Goal: Information Seeking & Learning: Check status

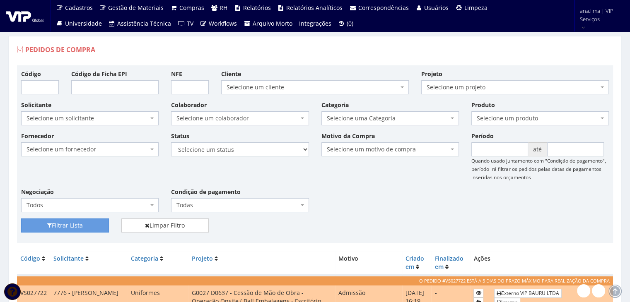
click at [271, 114] on span "Selecione um colaborador" at bounding box center [237, 118] width 122 height 8
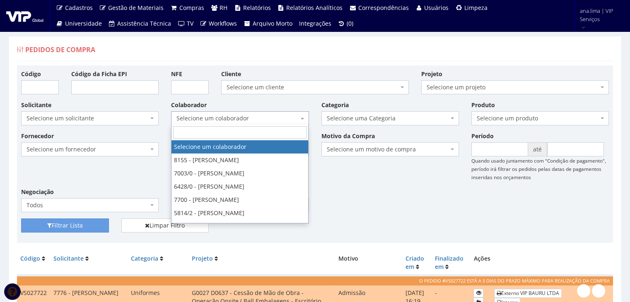
click at [271, 114] on span "Selecione um colaborador" at bounding box center [237, 118] width 122 height 8
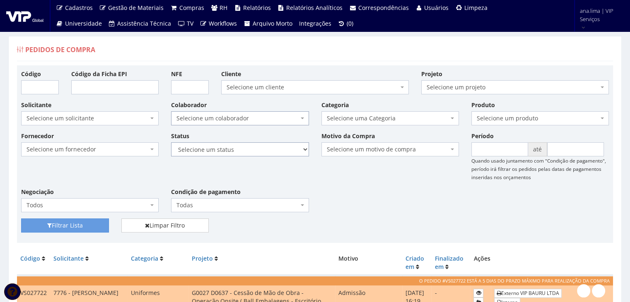
click at [277, 149] on select "Selecione um status Cancelado Aguardando Aprovação Diretoria Pedido Aprovado Ag…" at bounding box center [239, 149] width 137 height 14
select select "1"
click at [171, 142] on select "Selecione um status Cancelado Aguardando Aprovação Diretoria Pedido Aprovado Ag…" at bounding box center [239, 149] width 137 height 14
click at [78, 228] on button "Filtrar Lista" at bounding box center [65, 226] width 88 height 14
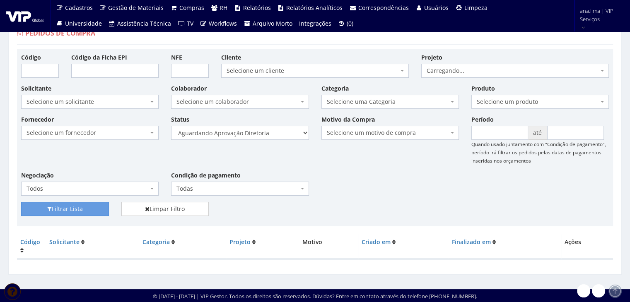
scroll to position [17, 0]
click at [264, 133] on select "Selecione um status Cancelado Aguardando Aprovação Diretoria Pedido Aprovado Ag…" at bounding box center [239, 133] width 137 height 14
select select "4"
click at [171, 126] on select "Selecione um status Cancelado Aguardando Aprovação Diretoria Pedido Aprovado Ag…" at bounding box center [239, 133] width 137 height 14
click at [87, 207] on button "Filtrar Lista" at bounding box center [65, 209] width 88 height 14
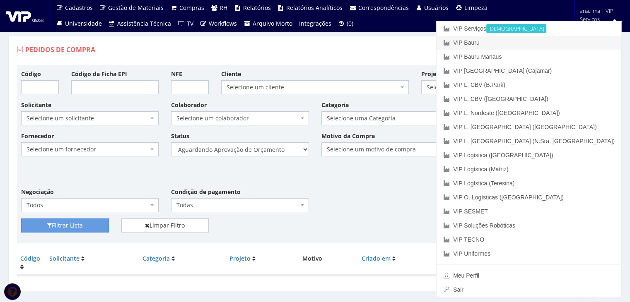
click at [568, 44] on link "VIP Bauru" at bounding box center [528, 43] width 185 height 14
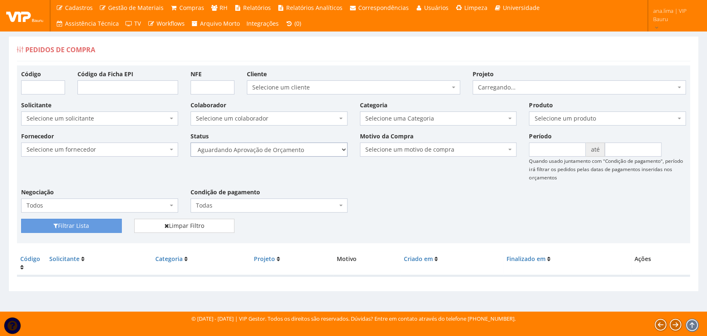
click at [323, 147] on select "Selecione um status Cancelado Aguardando Aprovação Diretoria Pedido Aprovado Ag…" at bounding box center [268, 149] width 157 height 14
select select "1"
click at [190, 142] on select "Selecione um status Cancelado Aguardando Aprovação Diretoria Pedido Aprovado Ag…" at bounding box center [268, 149] width 157 height 14
click at [66, 225] on button "Filtrar Lista" at bounding box center [71, 226] width 101 height 14
click at [299, 153] on select "Selecione um status Cancelado Aguardando Aprovação Diretoria Pedido Aprovado Ag…" at bounding box center [268, 149] width 157 height 14
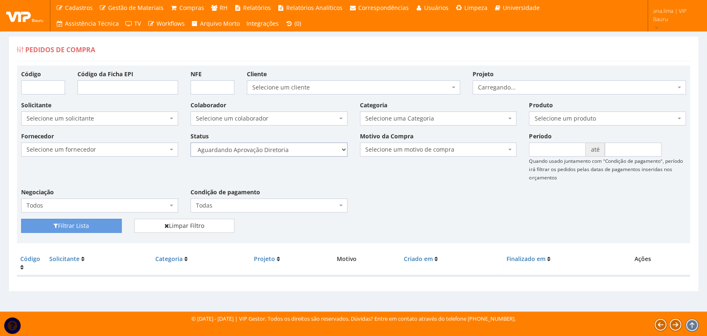
select select "4"
click at [190, 142] on select "Selecione um status Cancelado Aguardando Aprovação Diretoria Pedido Aprovado Ag…" at bounding box center [268, 149] width 157 height 14
click at [111, 224] on button "Filtrar Lista" at bounding box center [71, 226] width 101 height 14
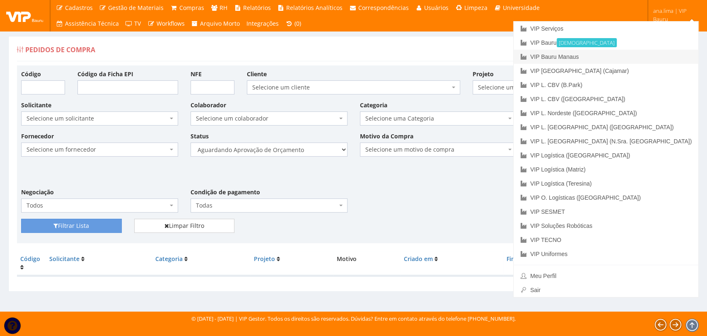
click at [650, 56] on link "VIP Bauru Manaus" at bounding box center [605, 57] width 185 height 14
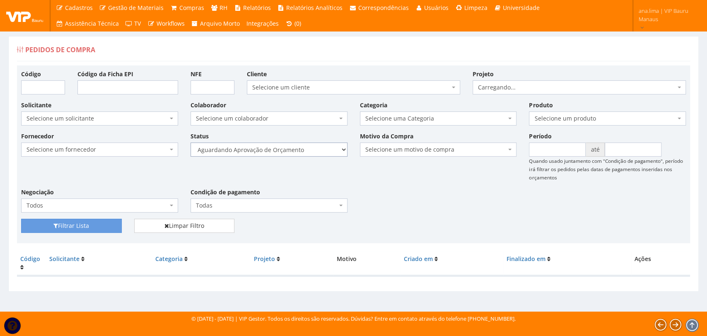
drag, startPoint x: 0, startPoint y: 0, endPoint x: 308, endPoint y: 154, distance: 344.1
click at [308, 152] on select "Selecione um status Cancelado Aguardando Aprovação Diretoria Pedido Aprovado Ag…" at bounding box center [268, 149] width 157 height 14
select select "1"
click at [190, 142] on select "Selecione um status Cancelado Aguardando Aprovação Diretoria Pedido Aprovado Ag…" at bounding box center [268, 149] width 157 height 14
click at [77, 229] on button "Filtrar Lista" at bounding box center [71, 226] width 101 height 14
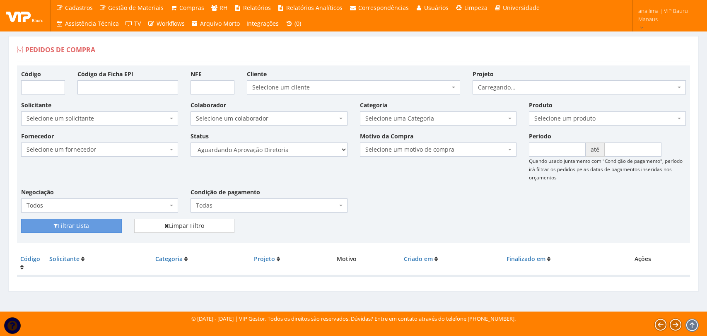
click at [308, 150] on select "Selecione um status Cancelado Aguardando Aprovação Diretoria Pedido Aprovado Ag…" at bounding box center [268, 149] width 157 height 14
select select "4"
click at [190, 142] on select "Selecione um status Cancelado Aguardando Aprovação Diretoria Pedido Aprovado Ag…" at bounding box center [268, 149] width 157 height 14
click at [111, 229] on button "Filtrar Lista" at bounding box center [71, 226] width 101 height 14
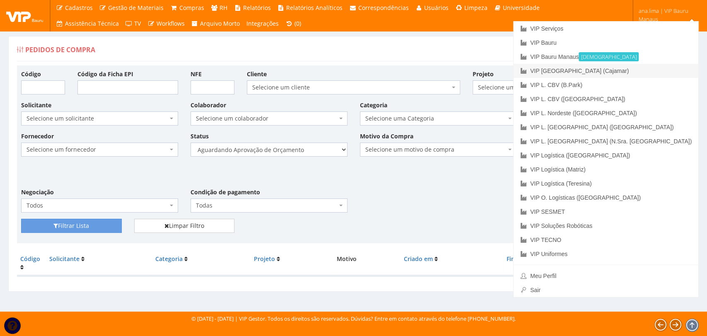
click at [641, 71] on link "VIP [GEOGRAPHIC_DATA] (Cajamar)" at bounding box center [605, 71] width 185 height 14
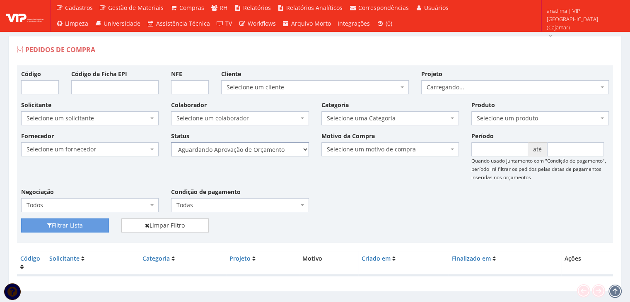
click at [285, 151] on select "Selecione um status Cancelado Aguardando Aprovação Diretoria Pedido Aprovado Ag…" at bounding box center [239, 149] width 137 height 14
select select "1"
click at [171, 142] on select "Selecione um status Cancelado Aguardando Aprovação Diretoria Pedido Aprovado Ag…" at bounding box center [239, 149] width 137 height 14
click at [92, 225] on button "Filtrar Lista" at bounding box center [65, 226] width 88 height 14
drag, startPoint x: 0, startPoint y: 0, endPoint x: 260, endPoint y: 154, distance: 302.2
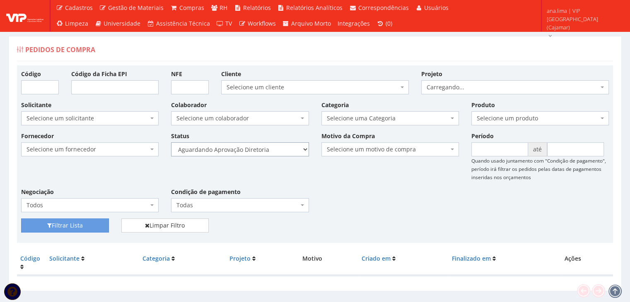
click at [260, 154] on select "Selecione um status Cancelado Aguardando Aprovação Diretoria Pedido Aprovado Ag…" at bounding box center [239, 149] width 137 height 14
select select "4"
click at [171, 142] on select "Selecione um status Cancelado Aguardando Aprovação Diretoria Pedido Aprovado Ag…" at bounding box center [239, 149] width 137 height 14
click at [92, 228] on button "Filtrar Lista" at bounding box center [65, 226] width 88 height 14
click at [265, 151] on select "Selecione um status Cancelado Aguardando Aprovação Diretoria Pedido Aprovado Ag…" at bounding box center [239, 149] width 137 height 14
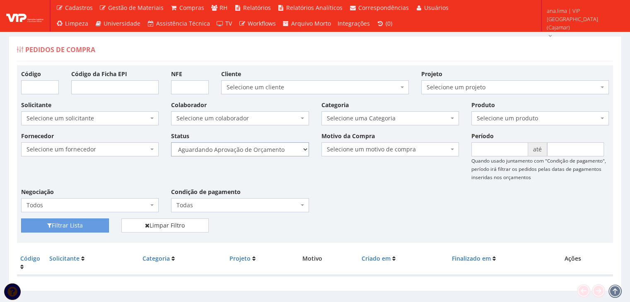
select select "1"
click at [171, 142] on select "Selecione um status Cancelado Aguardando Aprovação Diretoria Pedido Aprovado Ag…" at bounding box center [239, 149] width 137 height 14
click at [92, 224] on button "Filtrar Lista" at bounding box center [65, 226] width 88 height 14
click at [260, 151] on select "Selecione um status Cancelado Aguardando Aprovação Diretoria Pedido Aprovado Ag…" at bounding box center [239, 149] width 137 height 14
select select "4"
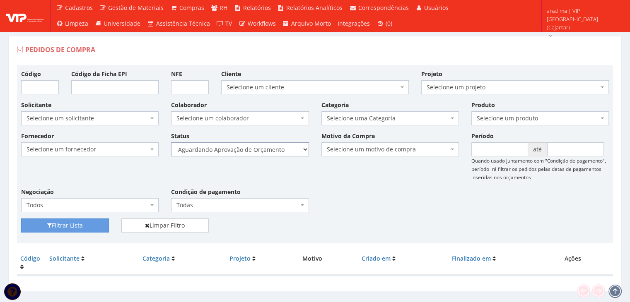
click at [171, 142] on select "Selecione um status Cancelado Aguardando Aprovação Diretoria Pedido Aprovado Ag…" at bounding box center [239, 149] width 137 height 14
click at [85, 224] on button "Filtrar Lista" at bounding box center [65, 226] width 88 height 14
select select "1"
click at [171, 142] on select "Selecione um status Cancelado Aguardando Aprovação Diretoria Pedido Aprovado Ag…" at bounding box center [239, 149] width 137 height 14
click at [73, 224] on button "Filtrar Lista" at bounding box center [65, 226] width 88 height 14
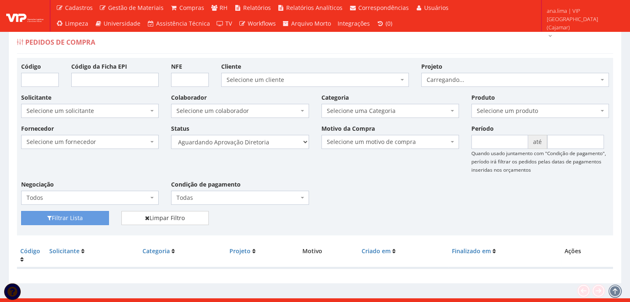
scroll to position [17, 0]
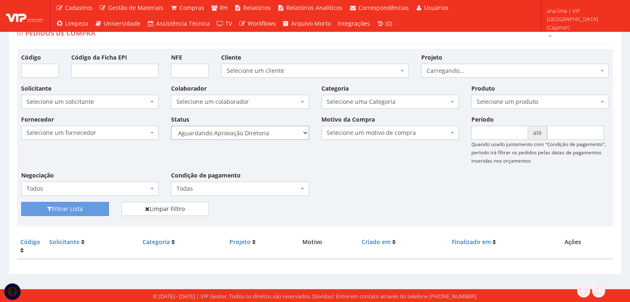
click at [262, 130] on select "Selecione um status Cancelado Aguardando Aprovação Diretoria Pedido Aprovado Ag…" at bounding box center [239, 133] width 137 height 14
select select "4"
click at [171, 126] on select "Selecione um status Cancelado Aguardando Aprovação Diretoria Pedido Aprovado Ag…" at bounding box center [239, 133] width 137 height 14
click at [94, 208] on button "Filtrar Lista" at bounding box center [65, 209] width 88 height 14
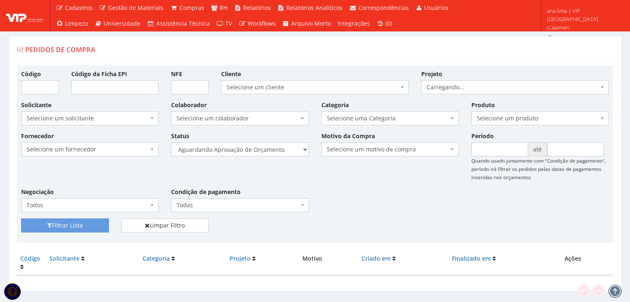
scroll to position [17, 0]
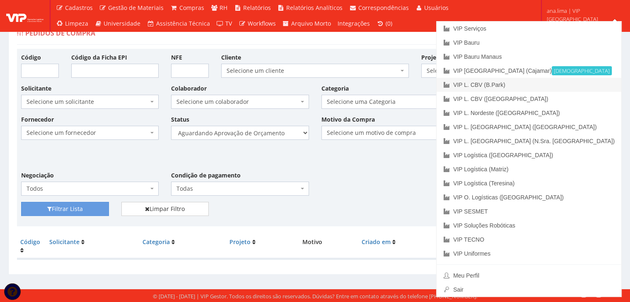
click at [575, 87] on link "VIP L. CBV (B.Park)" at bounding box center [528, 85] width 185 height 14
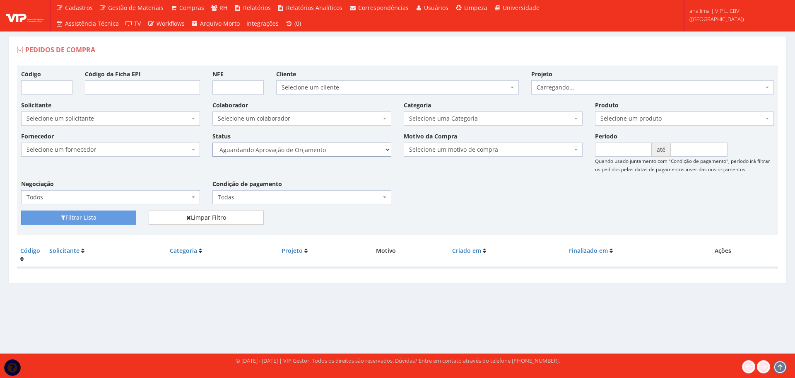
drag, startPoint x: 0, startPoint y: 0, endPoint x: 330, endPoint y: 154, distance: 364.0
click at [330, 154] on select "Selecione um status Cancelado Aguardando Aprovação Diretoria Pedido Aprovado Ag…" at bounding box center [301, 149] width 179 height 14
select select "1"
click at [212, 142] on select "Selecione um status Cancelado Aguardando Aprovação Diretoria Pedido Aprovado Ag…" at bounding box center [301, 149] width 179 height 14
click at [107, 219] on button "Filtrar Lista" at bounding box center [78, 217] width 115 height 14
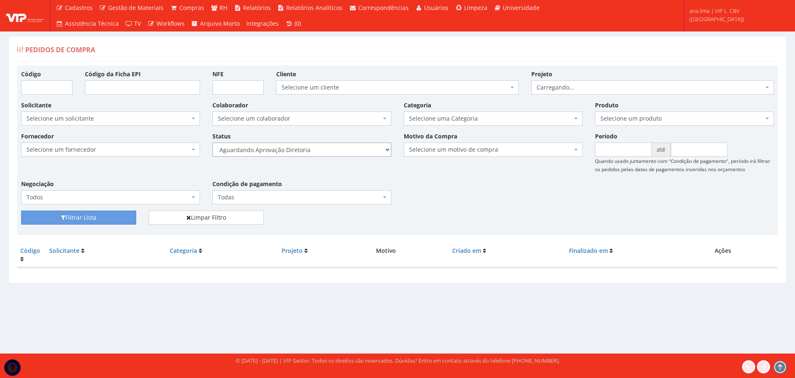
click at [353, 148] on select "Selecione um status Cancelado Aguardando Aprovação Diretoria Pedido Aprovado Ag…" at bounding box center [301, 149] width 179 height 14
select select "4"
click at [212, 142] on select "Selecione um status Cancelado Aguardando Aprovação Diretoria Pedido Aprovado Ag…" at bounding box center [301, 149] width 179 height 14
click at [114, 215] on button "Filtrar Lista" at bounding box center [78, 217] width 115 height 14
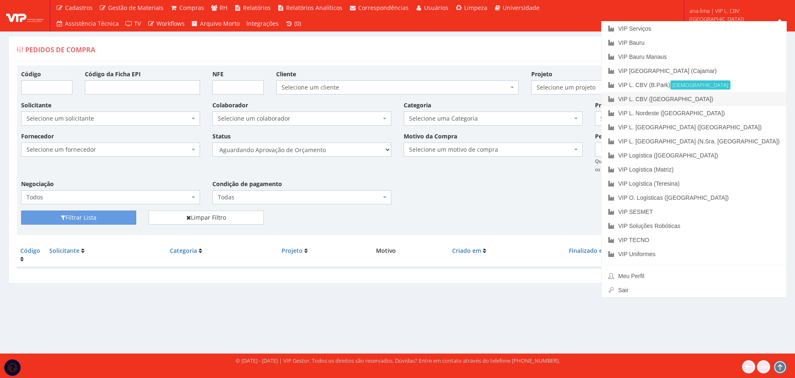
click at [747, 96] on link "VIP L. CBV ([GEOGRAPHIC_DATA])" at bounding box center [694, 99] width 185 height 14
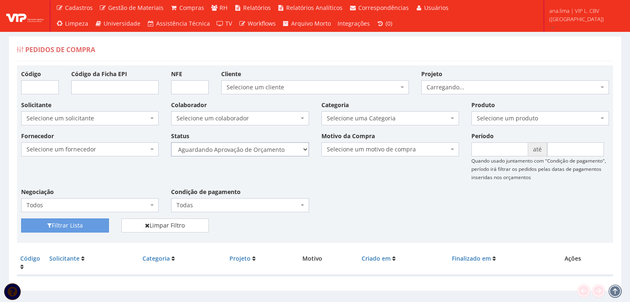
click at [270, 146] on select "Selecione um status Cancelado Aguardando Aprovação Diretoria Pedido Aprovado Ag…" at bounding box center [239, 149] width 137 height 14
select select "1"
click at [171, 142] on select "Selecione um status Cancelado Aguardando Aprovação Diretoria Pedido Aprovado Ag…" at bounding box center [239, 149] width 137 height 14
click at [101, 223] on button "Filtrar Lista" at bounding box center [65, 226] width 88 height 14
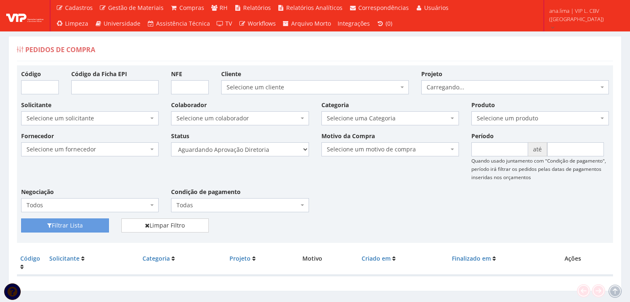
scroll to position [17, 0]
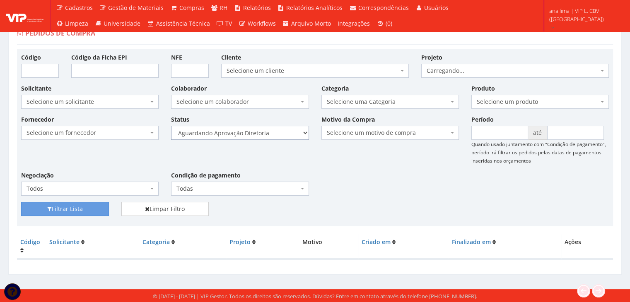
click at [278, 134] on select "Selecione um status Cancelado Aguardando Aprovação Diretoria Pedido Aprovado Ag…" at bounding box center [239, 133] width 137 height 14
select select "4"
click at [171, 126] on select "Selecione um status Cancelado Aguardando Aprovação Diretoria Pedido Aprovado Ag…" at bounding box center [239, 133] width 137 height 14
click at [79, 212] on button "Filtrar Lista" at bounding box center [65, 209] width 88 height 14
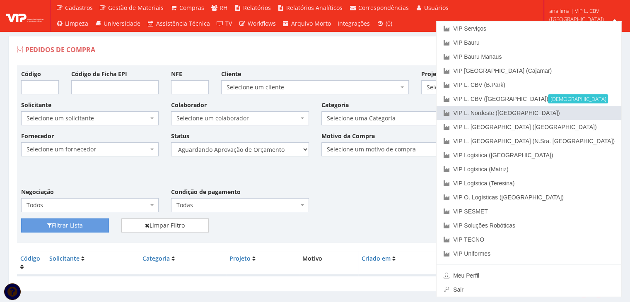
drag, startPoint x: 592, startPoint y: 110, endPoint x: 583, endPoint y: 106, distance: 10.2
click at [592, 110] on link "VIP L. Nordeste ([GEOGRAPHIC_DATA])" at bounding box center [528, 113] width 185 height 14
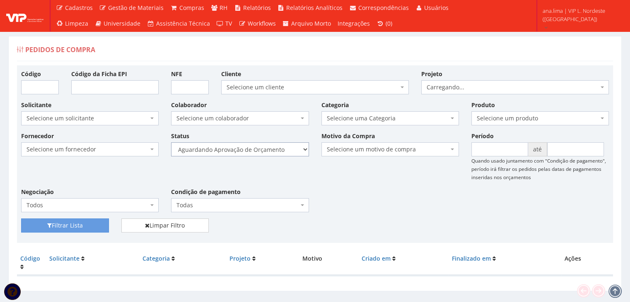
click at [273, 152] on select "Selecione um status Cancelado Aguardando Aprovação Diretoria Pedido Aprovado Ag…" at bounding box center [239, 149] width 137 height 14
select select "1"
click at [171, 142] on select "Selecione um status Cancelado Aguardando Aprovação Diretoria Pedido Aprovado Ag…" at bounding box center [239, 149] width 137 height 14
click at [87, 229] on button "Filtrar Lista" at bounding box center [65, 226] width 88 height 14
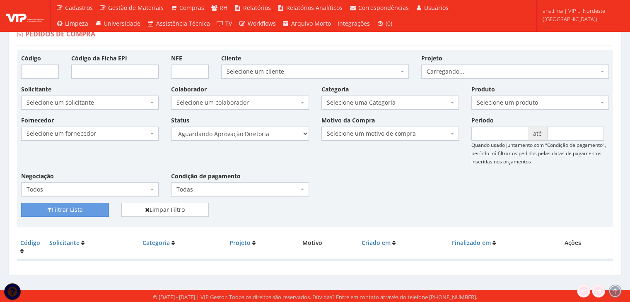
scroll to position [17, 0]
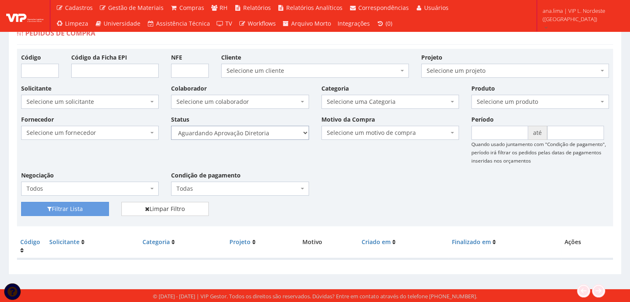
click at [260, 133] on select "Selecione um status Cancelado Aguardando Aprovação Diretoria Pedido Aprovado Ag…" at bounding box center [239, 133] width 137 height 14
select select "4"
click at [171, 126] on select "Selecione um status Cancelado Aguardando Aprovação Diretoria Pedido Aprovado Ag…" at bounding box center [239, 133] width 137 height 14
click at [83, 211] on button "Filtrar Lista" at bounding box center [65, 209] width 88 height 14
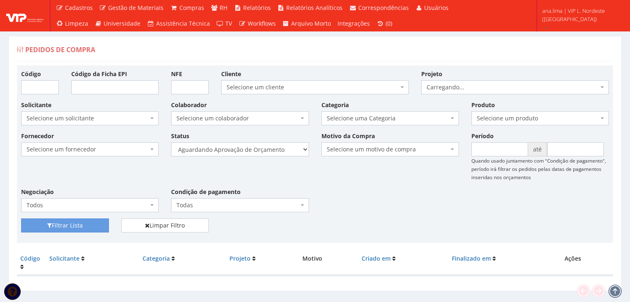
scroll to position [17, 0]
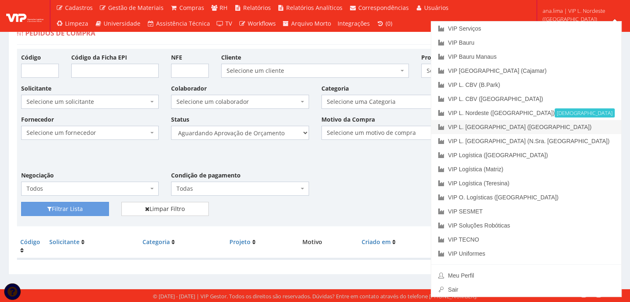
click at [586, 130] on link "VIP L. [GEOGRAPHIC_DATA] ([GEOGRAPHIC_DATA])" at bounding box center [526, 127] width 190 height 14
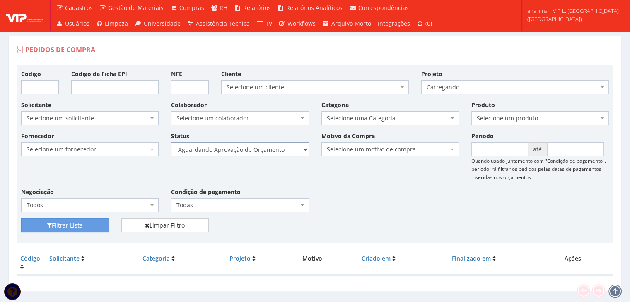
click at [244, 149] on select "Selecione um status Cancelado Aguardando Aprovação Diretoria Pedido Aprovado Ag…" at bounding box center [239, 149] width 137 height 14
select select "1"
click at [171, 142] on select "Selecione um status Cancelado Aguardando Aprovação Diretoria Pedido Aprovado Ag…" at bounding box center [239, 149] width 137 height 14
click at [93, 229] on button "Filtrar Lista" at bounding box center [65, 226] width 88 height 14
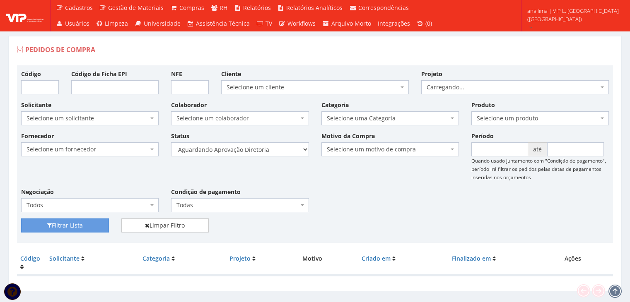
scroll to position [17, 0]
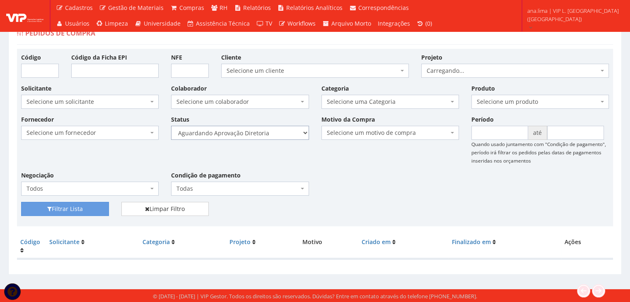
click at [277, 130] on select "Selecione um status Cancelado Aguardando Aprovação Diretoria Pedido Aprovado Ag…" at bounding box center [239, 133] width 137 height 14
select select "4"
click at [171, 126] on select "Selecione um status Cancelado Aguardando Aprovação Diretoria Pedido Aprovado Ag…" at bounding box center [239, 133] width 137 height 14
click at [78, 210] on button "Filtrar Lista" at bounding box center [65, 209] width 88 height 14
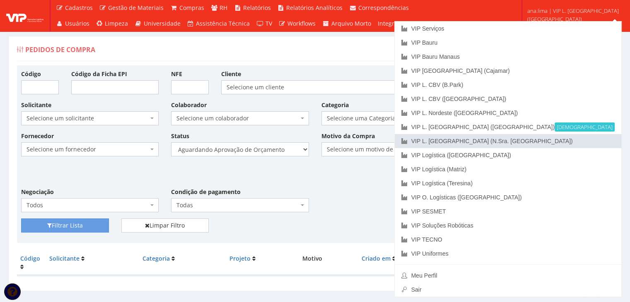
drag, startPoint x: 590, startPoint y: 139, endPoint x: 402, endPoint y: 171, distance: 190.6
click at [589, 139] on link "VIP L. [GEOGRAPHIC_DATA] (N.Sra. [GEOGRAPHIC_DATA])" at bounding box center [508, 141] width 226 height 14
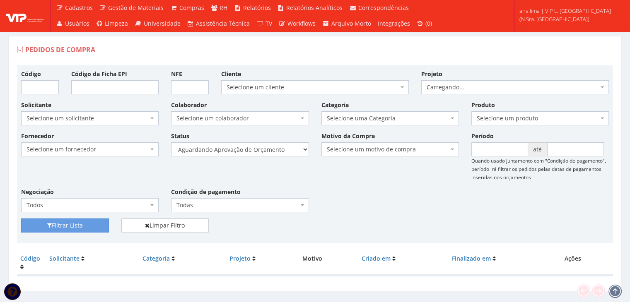
click at [273, 156] on div "Fornecedor Selecione um fornecedor ******** ******** 1000 MARCAS [GEOGRAPHIC_DA…" at bounding box center [315, 175] width 600 height 87
click at [273, 154] on select "Selecione um status Cancelado Aguardando Aprovação Diretoria Pedido Aprovado Ag…" at bounding box center [239, 149] width 137 height 14
select select "1"
click at [171, 142] on select "Selecione um status Cancelado Aguardando Aprovação Diretoria Pedido Aprovado Ag…" at bounding box center [239, 149] width 137 height 14
click at [96, 223] on button "Filtrar Lista" at bounding box center [65, 226] width 88 height 14
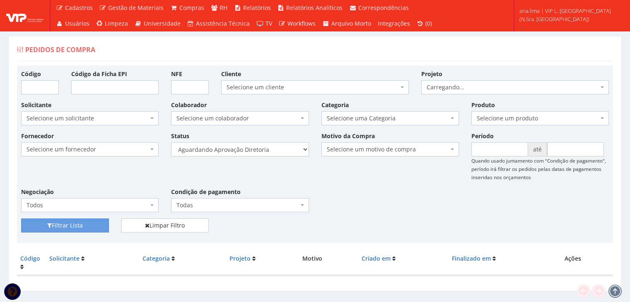
click at [278, 149] on select "Selecione um status Cancelado Aguardando Aprovação Diretoria Pedido Aprovado Ag…" at bounding box center [239, 149] width 137 height 14
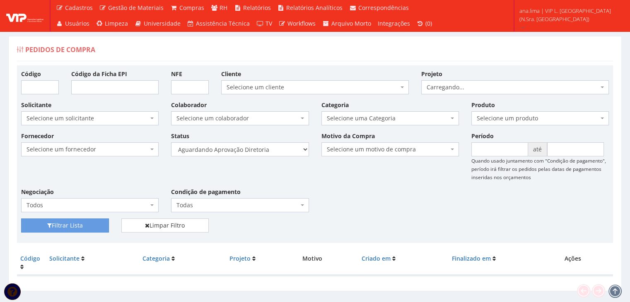
select select "4"
click at [171, 142] on select "Selecione um status Cancelado Aguardando Aprovação Diretoria Pedido Aprovado Ag…" at bounding box center [239, 149] width 137 height 14
click at [89, 222] on button "Filtrar Lista" at bounding box center [65, 226] width 88 height 14
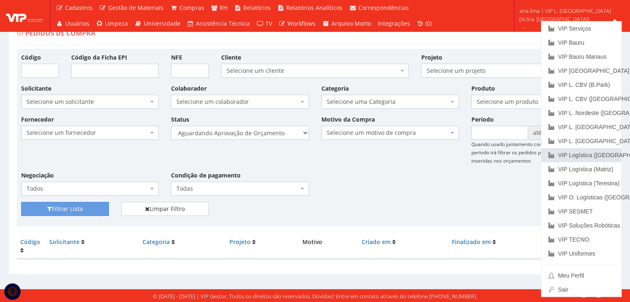
click at [591, 154] on link "VIP Logística ([GEOGRAPHIC_DATA])" at bounding box center [581, 155] width 80 height 14
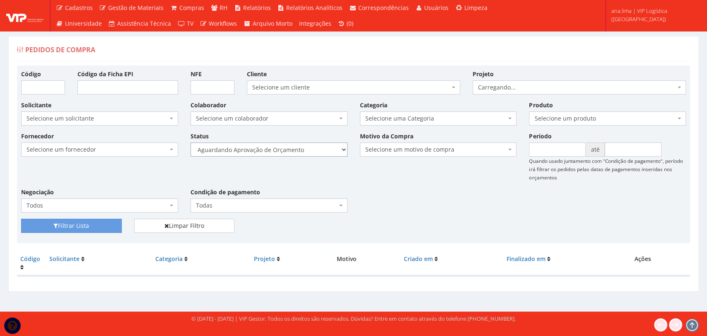
click at [299, 150] on select "Selecione um status Cancelado Aguardando Aprovação Diretoria Pedido Aprovado Ag…" at bounding box center [268, 149] width 157 height 14
select select "1"
click at [190, 142] on select "Selecione um status Cancelado Aguardando Aprovação Diretoria Pedido Aprovado Ag…" at bounding box center [268, 149] width 157 height 14
click at [81, 225] on button "Filtrar Lista" at bounding box center [71, 226] width 101 height 14
click at [296, 152] on select "Selecione um status Cancelado Aguardando Aprovação Diretoria Pedido Aprovado Ag…" at bounding box center [268, 149] width 157 height 14
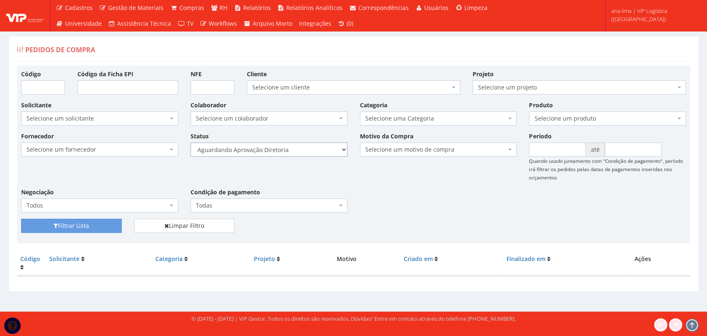
select select "4"
click at [190, 142] on select "Selecione um status Cancelado Aguardando Aprovação Diretoria Pedido Aprovado Ag…" at bounding box center [268, 149] width 157 height 14
click at [104, 227] on button "Filtrar Lista" at bounding box center [71, 226] width 101 height 14
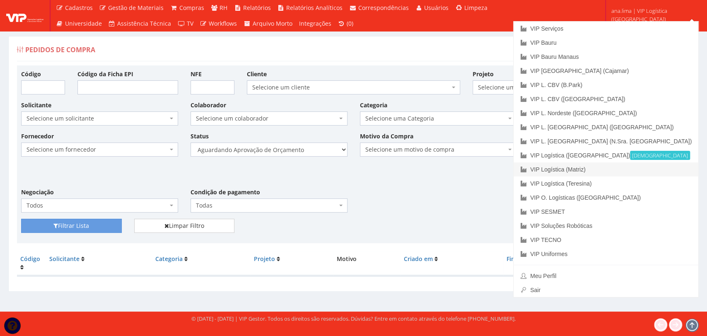
click at [647, 171] on link "VIP Logística (Matriz)" at bounding box center [605, 169] width 185 height 14
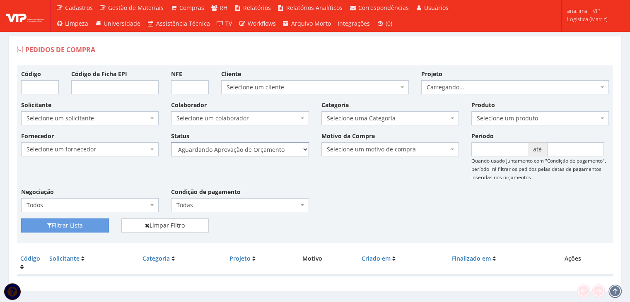
click at [279, 151] on select "Selecione um status Cancelado Aguardando Aprovação Diretoria Pedido Aprovado Ag…" at bounding box center [239, 149] width 137 height 14
select select "1"
click at [171, 142] on select "Selecione um status Cancelado Aguardando Aprovação Diretoria Pedido Aprovado Ag…" at bounding box center [239, 149] width 137 height 14
click at [106, 226] on button "Filtrar Lista" at bounding box center [65, 226] width 88 height 14
click at [262, 152] on select "Selecione um status Cancelado Aguardando Aprovação Diretoria Pedido Aprovado Ag…" at bounding box center [239, 149] width 137 height 14
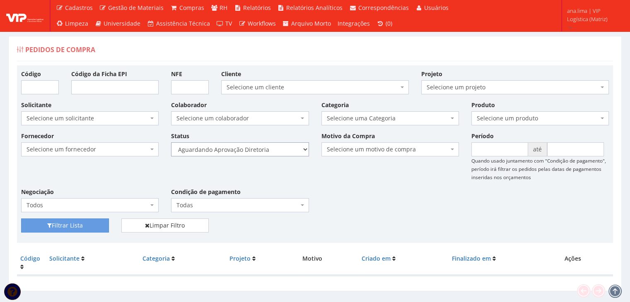
select select "4"
click at [171, 142] on select "Selecione um status Cancelado Aguardando Aprovação Diretoria Pedido Aprovado Ag…" at bounding box center [239, 149] width 137 height 14
click at [89, 224] on button "Filtrar Lista" at bounding box center [65, 226] width 88 height 14
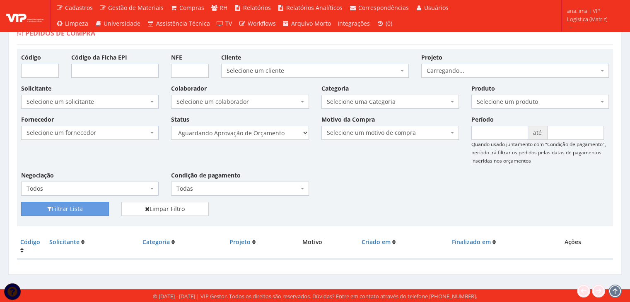
scroll to position [17, 0]
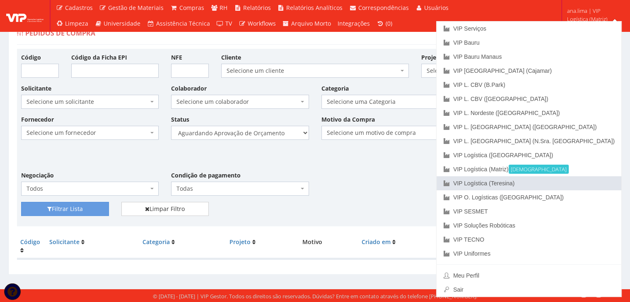
drag, startPoint x: 574, startPoint y: 183, endPoint x: 547, endPoint y: 183, distance: 27.7
click at [573, 183] on link "VIP Logística (Teresina)" at bounding box center [528, 183] width 185 height 14
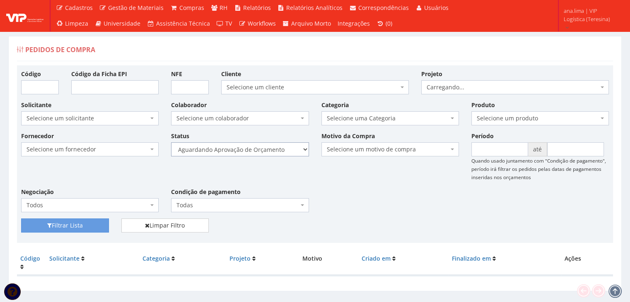
click at [268, 150] on select "Selecione um status Cancelado Aguardando Aprovação Diretoria Pedido Aprovado Ag…" at bounding box center [239, 149] width 137 height 14
select select "1"
click at [171, 142] on select "Selecione um status Cancelado Aguardando Aprovação Diretoria Pedido Aprovado Ag…" at bounding box center [239, 149] width 137 height 14
click at [100, 224] on button "Filtrar Lista" at bounding box center [65, 226] width 88 height 14
click at [285, 150] on select "Selecione um status Cancelado Aguardando Aprovação Diretoria Pedido Aprovado Ag…" at bounding box center [239, 149] width 137 height 14
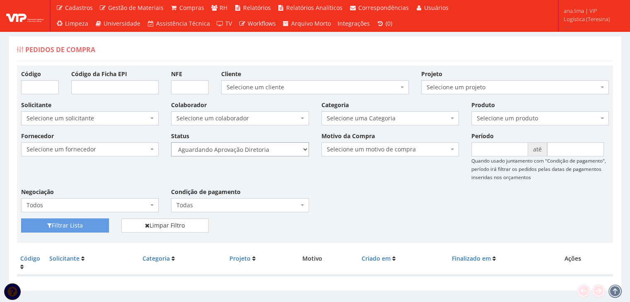
select select "4"
click at [171, 142] on select "Selecione um status Cancelado Aguardando Aprovação Diretoria Pedido Aprovado Ag…" at bounding box center [239, 149] width 137 height 14
click at [98, 219] on button "Filtrar Lista" at bounding box center [65, 226] width 88 height 14
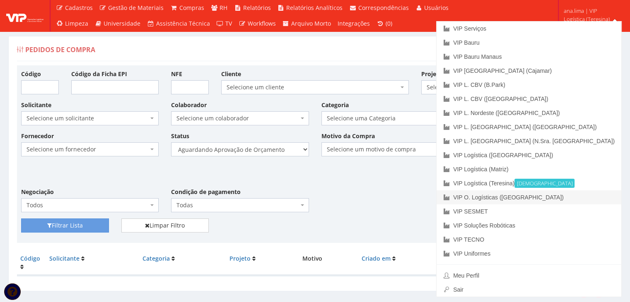
click at [583, 195] on link "VIP O. Logísticas ([GEOGRAPHIC_DATA])" at bounding box center [528, 197] width 185 height 14
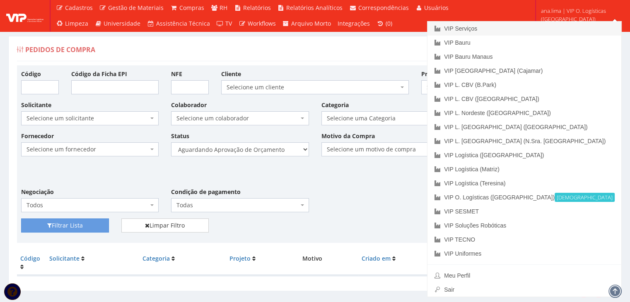
click at [554, 29] on link "VIP Serviços" at bounding box center [524, 29] width 194 height 14
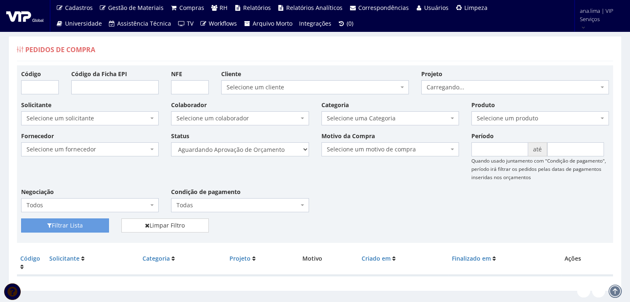
select select "1"
click at [171, 142] on select "Selecione um status Cancelado Aguardando Aprovação Diretoria Pedido Aprovado Ag…" at bounding box center [239, 149] width 137 height 14
click at [86, 224] on button "Filtrar Lista" at bounding box center [65, 226] width 88 height 14
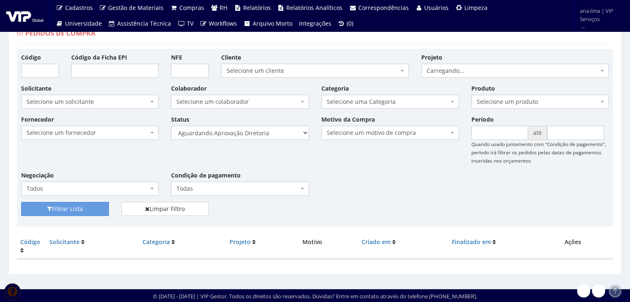
scroll to position [17, 0]
click at [265, 129] on select "Selecione um status Cancelado Aguardando Aprovação Diretoria Pedido Aprovado Ag…" at bounding box center [239, 133] width 137 height 14
click at [268, 132] on select "Selecione um status Cancelado Aguardando Aprovação Diretoria Pedido Aprovado Ag…" at bounding box center [239, 133] width 137 height 14
select select "4"
click at [171, 126] on select "Selecione um status Cancelado Aguardando Aprovação Diretoria Pedido Aprovado Ag…" at bounding box center [239, 133] width 137 height 14
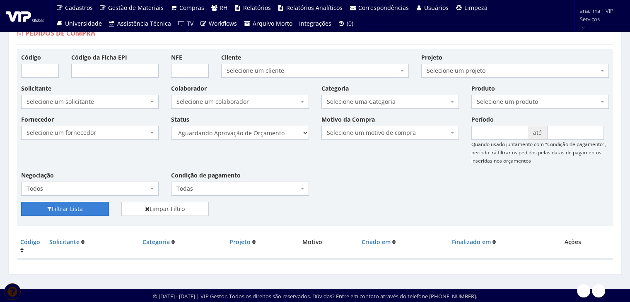
click at [91, 208] on button "Filtrar Lista" at bounding box center [65, 209] width 88 height 14
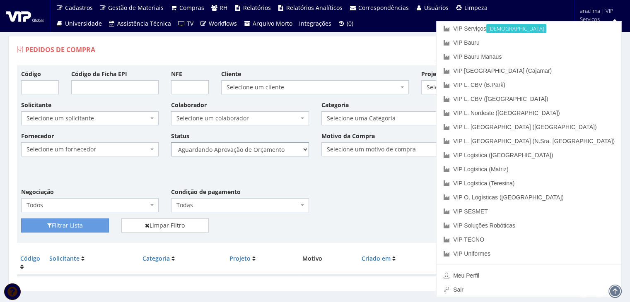
click at [286, 149] on select "Selecione um status Cancelado Aguardando Aprovação Diretoria Pedido Aprovado Ag…" at bounding box center [239, 149] width 137 height 14
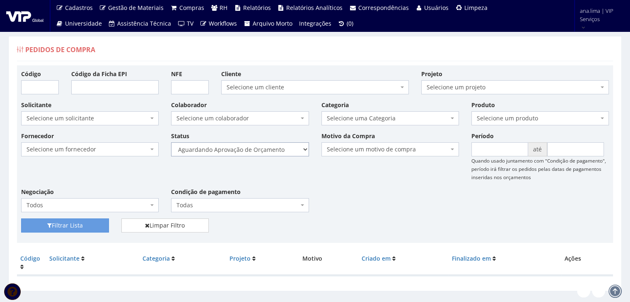
select select "1"
click at [171, 142] on select "Selecione um status Cancelado Aguardando Aprovação Diretoria Pedido Aprovado Ag…" at bounding box center [239, 149] width 137 height 14
drag, startPoint x: 70, startPoint y: 226, endPoint x: 162, endPoint y: 216, distance: 93.3
click at [72, 226] on button "Filtrar Lista" at bounding box center [65, 226] width 88 height 14
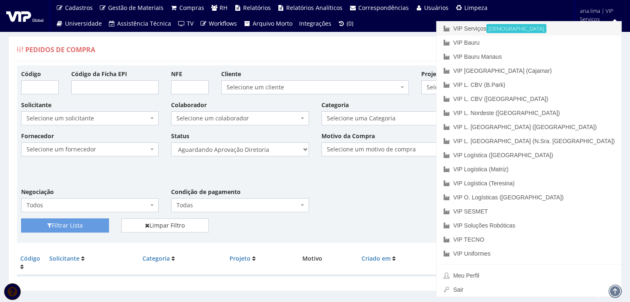
click at [545, 32] on link "VIP Serviços Ativa" at bounding box center [528, 29] width 185 height 14
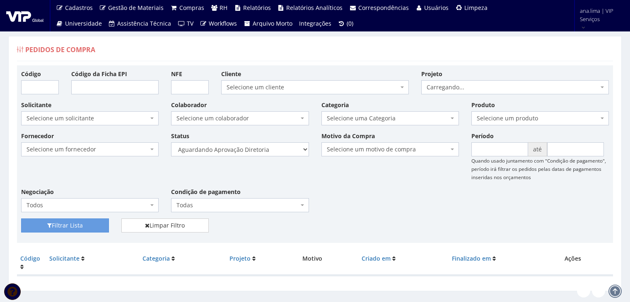
click at [273, 152] on select "Selecione um status Cancelado Aguardando Aprovação Diretoria Pedido Aprovado Ag…" at bounding box center [239, 149] width 137 height 14
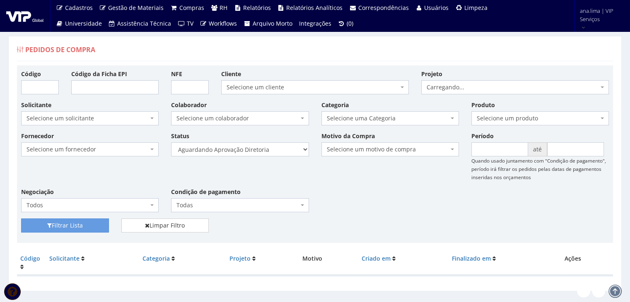
click at [171, 142] on select "Selecione um status Cancelado Aguardando Aprovação Diretoria Pedido Aprovado Ag…" at bounding box center [239, 149] width 137 height 14
drag, startPoint x: 93, startPoint y: 226, endPoint x: 239, endPoint y: 194, distance: 149.9
click at [93, 226] on button "Filtrar Lista" at bounding box center [65, 226] width 88 height 14
drag, startPoint x: 0, startPoint y: 0, endPoint x: 273, endPoint y: 154, distance: 313.5
click at [271, 150] on select "Selecione um status Cancelado Aguardando Aprovação Diretoria Pedido Aprovado Ag…" at bounding box center [239, 149] width 137 height 14
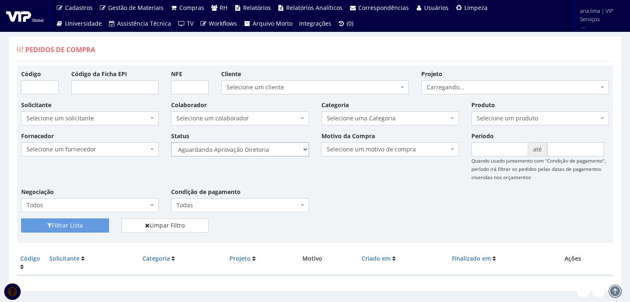
select select "4"
click at [171, 142] on select "Selecione um status Cancelado Aguardando Aprovação Diretoria Pedido Aprovado Ag…" at bounding box center [239, 149] width 137 height 14
click at [113, 226] on div "Filtrar Lista" at bounding box center [65, 226] width 100 height 14
click at [91, 226] on button "Filtrar Lista" at bounding box center [65, 226] width 88 height 14
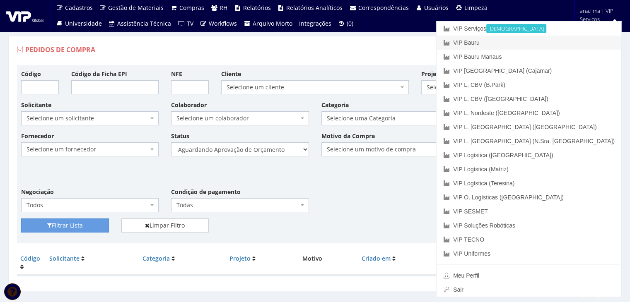
click at [568, 43] on link "VIP Bauru" at bounding box center [528, 43] width 185 height 14
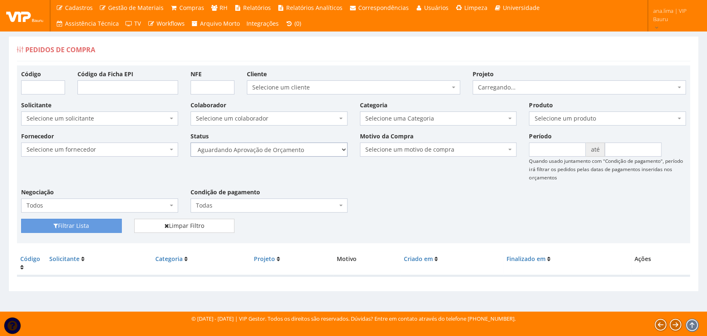
click at [311, 146] on select "Selecione um status Cancelado Aguardando Aprovação Diretoria Pedido Aprovado Ag…" at bounding box center [268, 149] width 157 height 14
select select "1"
click at [190, 142] on select "Selecione um status Cancelado Aguardando Aprovação Diretoria Pedido Aprovado Ag…" at bounding box center [268, 149] width 157 height 14
click at [104, 229] on button "Filtrar Lista" at bounding box center [71, 226] width 101 height 14
click at [297, 153] on select "Selecione um status Cancelado Aguardando Aprovação Diretoria Pedido Aprovado Ag…" at bounding box center [268, 149] width 157 height 14
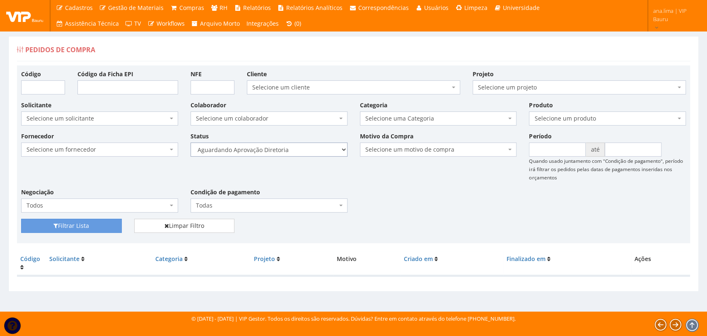
select select "4"
click at [190, 142] on select "Selecione um status Cancelado Aguardando Aprovação Diretoria Pedido Aprovado Ag…" at bounding box center [268, 149] width 157 height 14
click at [97, 228] on button "Filtrar Lista" at bounding box center [71, 226] width 101 height 14
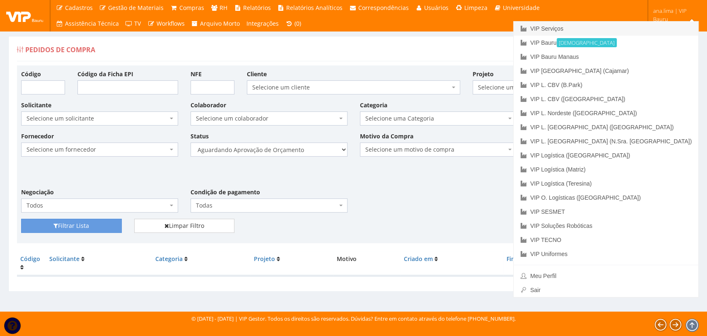
click at [636, 29] on link "VIP Serviços" at bounding box center [605, 29] width 185 height 14
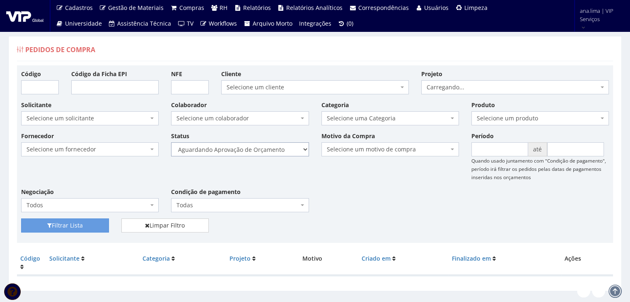
drag, startPoint x: 260, startPoint y: 151, endPoint x: 260, endPoint y: 156, distance: 4.6
click at [260, 151] on select "Selecione um status Cancelado Aguardando Aprovação Diretoria Pedido Aprovado Ag…" at bounding box center [239, 149] width 137 height 14
select select "1"
click at [171, 142] on select "Selecione um status Cancelado Aguardando Aprovação Diretoria Pedido Aprovado Ag…" at bounding box center [239, 149] width 137 height 14
click at [61, 225] on button "Filtrar Lista" at bounding box center [65, 226] width 88 height 14
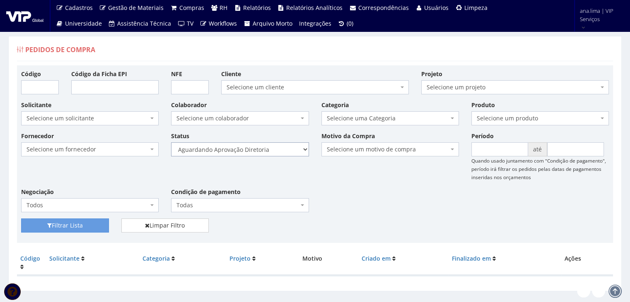
drag, startPoint x: 267, startPoint y: 151, endPoint x: 267, endPoint y: 155, distance: 4.2
click at [267, 151] on select "Selecione um status Cancelado Aguardando Aprovação Diretoria Pedido Aprovado Ag…" at bounding box center [239, 149] width 137 height 14
select select "4"
click at [171, 142] on select "Selecione um status Cancelado Aguardando Aprovação Diretoria Pedido Aprovado Ag…" at bounding box center [239, 149] width 137 height 14
click at [103, 220] on button "Filtrar Lista" at bounding box center [65, 226] width 88 height 14
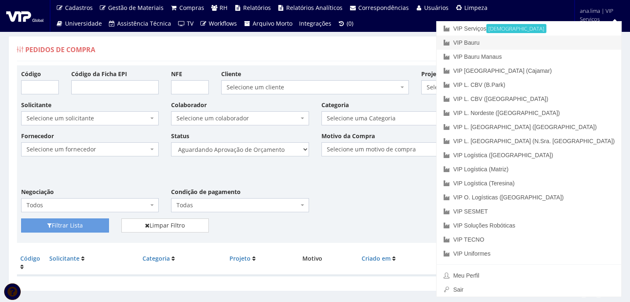
click at [562, 41] on link "VIP Bauru" at bounding box center [528, 43] width 185 height 14
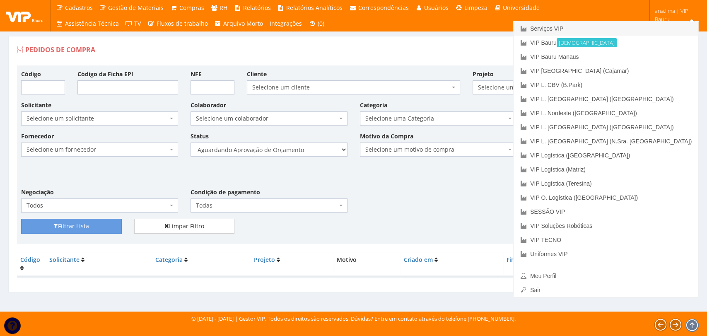
click at [563, 31] on font "Serviços VIP" at bounding box center [546, 28] width 33 height 7
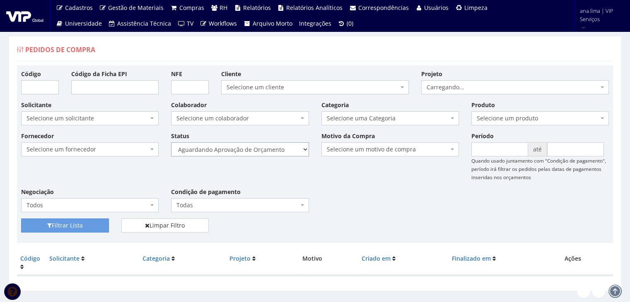
drag, startPoint x: 0, startPoint y: 0, endPoint x: 272, endPoint y: 154, distance: 312.5
click at [272, 148] on select "Selecione um status Cancelado Aguardando Aprovação Diretoria Pedido Aprovado Ag…" at bounding box center [239, 149] width 137 height 14
select select "1"
click at [171, 142] on select "Selecione um status Cancelado Aguardando Aprovação Diretoria Pedido Aprovado Ag…" at bounding box center [239, 149] width 137 height 14
click at [77, 226] on button "Filtrar Lista" at bounding box center [65, 226] width 88 height 14
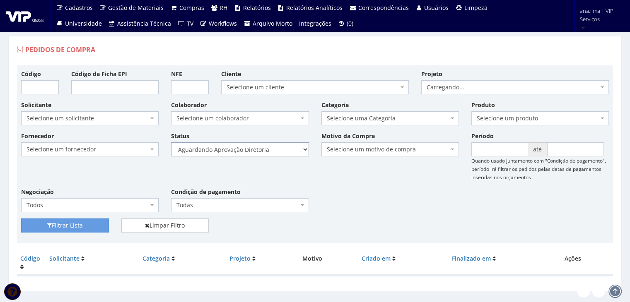
drag, startPoint x: 0, startPoint y: 0, endPoint x: 259, endPoint y: 153, distance: 300.9
click at [256, 148] on select "Selecione um status Cancelado Aguardando Aprovação Diretoria Pedido Aprovado Ag…" at bounding box center [239, 149] width 137 height 14
select select "4"
click at [171, 142] on select "Selecione um status Cancelado Aguardando Aprovação Diretoria Pedido Aprovado Ag…" at bounding box center [239, 149] width 137 height 14
click at [41, 230] on button "Filtrar Lista" at bounding box center [65, 226] width 88 height 14
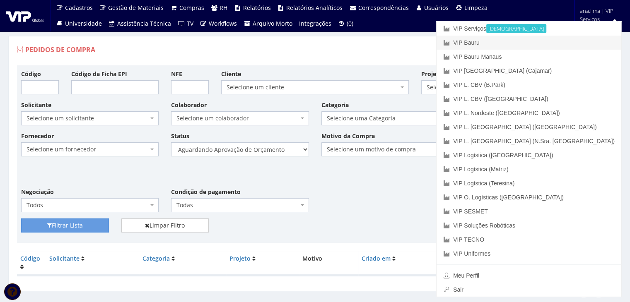
click at [572, 42] on link "VIP Bauru" at bounding box center [528, 43] width 185 height 14
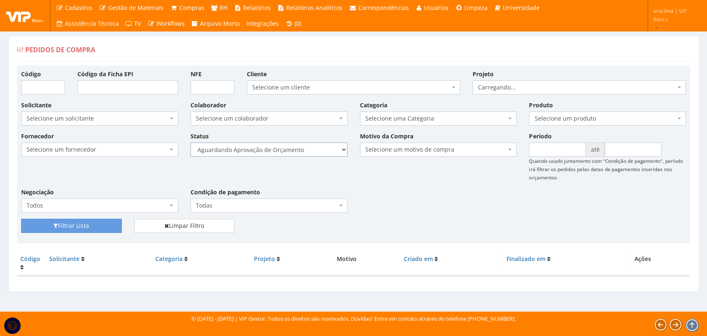
drag, startPoint x: 308, startPoint y: 149, endPoint x: 308, endPoint y: 154, distance: 5.8
click at [308, 149] on select "Selecione um status Cancelado Aguardando Aprovação Diretoria Pedido Aprovado Ag…" at bounding box center [268, 149] width 157 height 14
select select "1"
click at [190, 142] on select "Selecione um status Cancelado Aguardando Aprovação Diretoria Pedido Aprovado Ag…" at bounding box center [268, 149] width 157 height 14
click at [113, 224] on button "Filtrar Lista" at bounding box center [71, 226] width 101 height 14
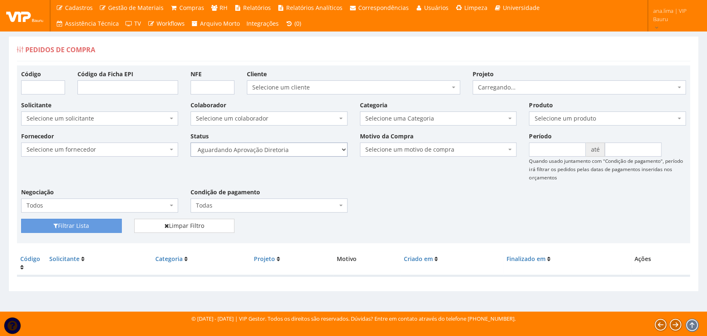
click at [313, 147] on select "Selecione um status Cancelado Aguardando Aprovação Diretoria Pedido Aprovado Ag…" at bounding box center [268, 149] width 157 height 14
select select "4"
click at [190, 142] on select "Selecione um status Cancelado Aguardando Aprovação Diretoria Pedido Aprovado Ag…" at bounding box center [268, 149] width 157 height 14
click at [116, 226] on button "Filtrar Lista" at bounding box center [71, 226] width 101 height 14
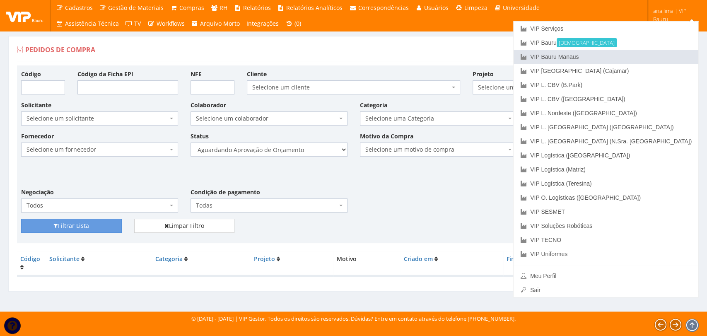
click at [657, 57] on link "VIP Bauru Manaus" at bounding box center [605, 57] width 185 height 14
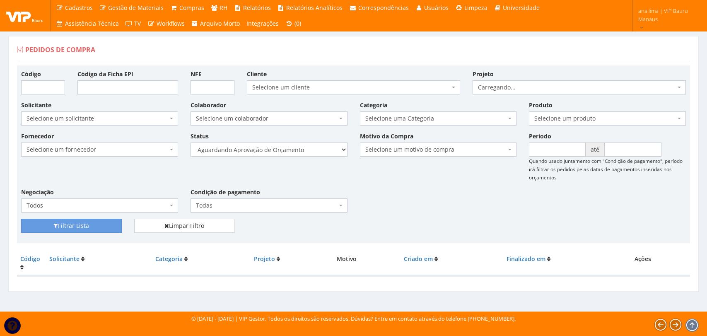
click at [288, 150] on select "Selecione um status Cancelado Aguardando Aprovação Diretoria Pedido Aprovado Ag…" at bounding box center [268, 149] width 157 height 14
select select "1"
click at [190, 142] on select "Selecione um status Cancelado Aguardando Aprovação Diretoria Pedido Aprovado Ag…" at bounding box center [268, 149] width 157 height 14
click at [111, 224] on button "Filtrar Lista" at bounding box center [71, 226] width 101 height 14
click at [296, 149] on select "Selecione um status Cancelado Aguardando Aprovação Diretoria Pedido Aprovado Ag…" at bounding box center [268, 149] width 157 height 14
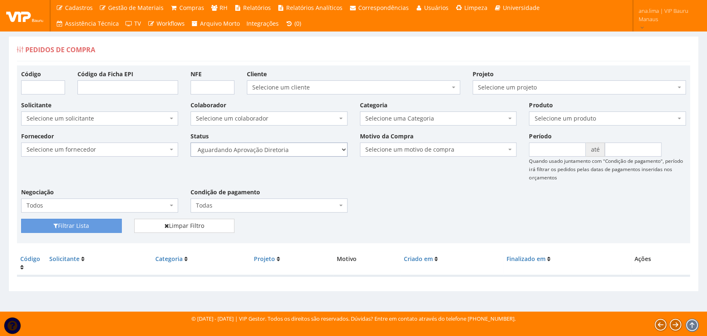
select select "4"
click at [190, 142] on select "Selecione um status Cancelado Aguardando Aprovação Diretoria Pedido Aprovado Ag…" at bounding box center [268, 149] width 157 height 14
click at [112, 226] on button "Filtrar Lista" at bounding box center [71, 226] width 101 height 14
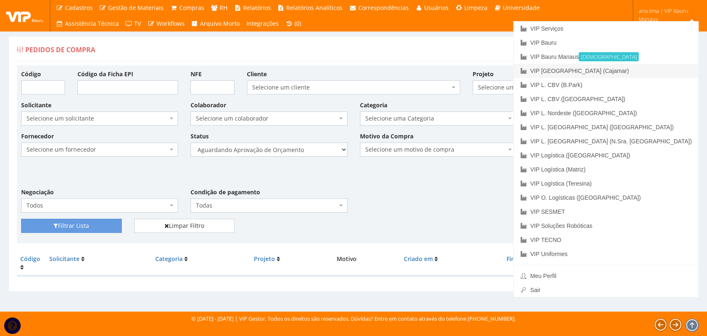
click at [653, 64] on link "VIP [GEOGRAPHIC_DATA] (Cajamar)" at bounding box center [605, 71] width 185 height 14
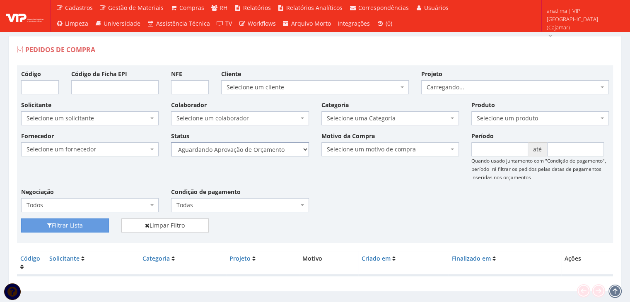
drag, startPoint x: 272, startPoint y: 146, endPoint x: 269, endPoint y: 155, distance: 10.1
click at [272, 146] on select "Selecione um status Cancelado Aguardando Aprovação Diretoria Pedido Aprovado Ag…" at bounding box center [239, 149] width 137 height 14
select select "1"
click at [171, 142] on select "Selecione um status Cancelado Aguardando Aprovação Diretoria Pedido Aprovado Ag…" at bounding box center [239, 149] width 137 height 14
click at [75, 224] on button "Filtrar Lista" at bounding box center [65, 226] width 88 height 14
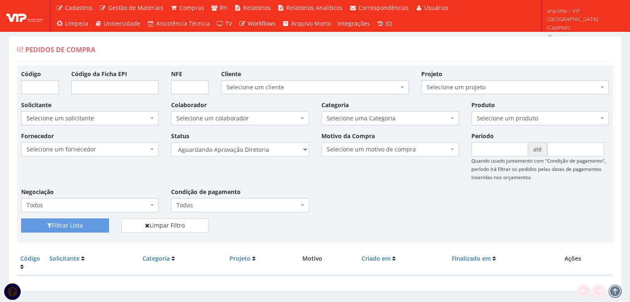
select select "4"
click at [171, 142] on select "Selecione um status Cancelado Aguardando Aprovação Diretoria Pedido Aprovado Ag…" at bounding box center [239, 149] width 137 height 14
click at [65, 229] on button "Filtrar Lista" at bounding box center [65, 226] width 88 height 14
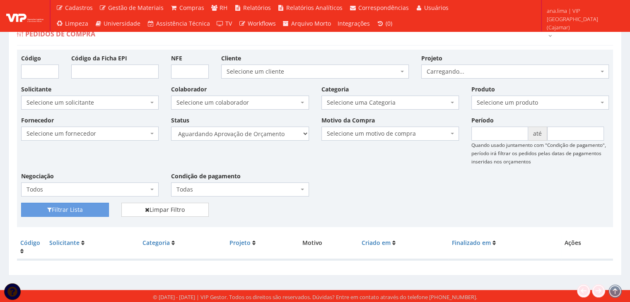
scroll to position [17, 0]
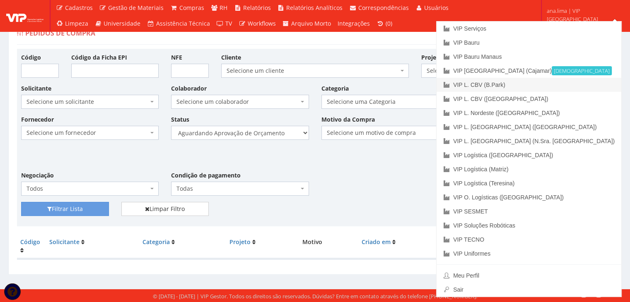
click at [592, 87] on link "VIP L. CBV (B.Park)" at bounding box center [528, 85] width 185 height 14
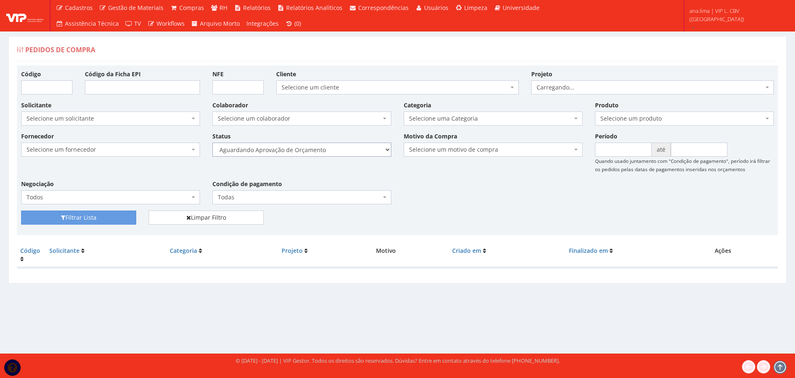
click at [340, 149] on select "Selecione um status Cancelado Aguardando Aprovação Diretoria Pedido Aprovado Ag…" at bounding box center [301, 149] width 179 height 14
select select "1"
click at [212, 142] on select "Selecione um status Cancelado Aguardando Aprovação Diretoria Pedido Aprovado Ag…" at bounding box center [301, 149] width 179 height 14
click at [117, 218] on button "Filtrar Lista" at bounding box center [78, 217] width 115 height 14
click at [343, 153] on select "Selecione um status Cancelado Aguardando Aprovação Diretoria Pedido Aprovado Ag…" at bounding box center [301, 149] width 179 height 14
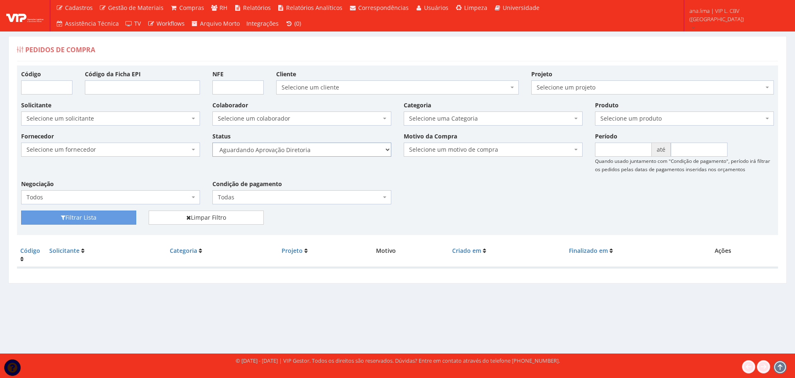
select select "4"
click at [212, 142] on select "Selecione um status Cancelado Aguardando Aprovação Diretoria Pedido Aprovado Ag…" at bounding box center [301, 149] width 179 height 14
click at [107, 219] on button "Filtrar Lista" at bounding box center [78, 217] width 115 height 14
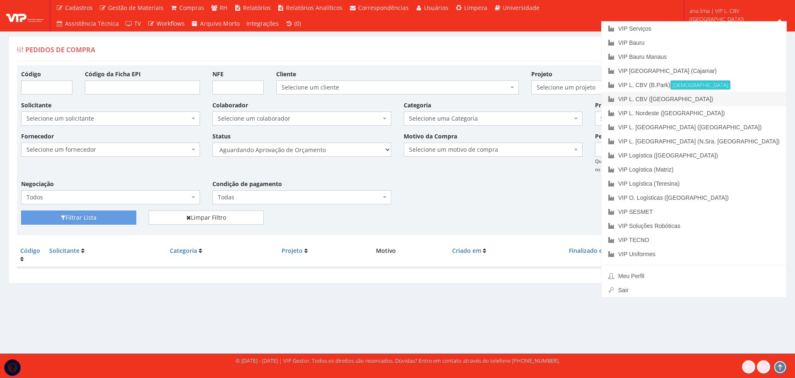
click at [749, 97] on link "VIP L. CBV ([GEOGRAPHIC_DATA])" at bounding box center [694, 99] width 185 height 14
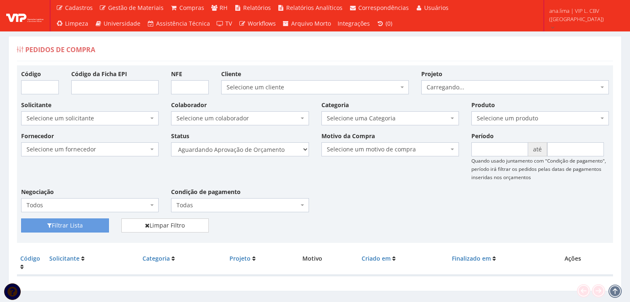
click at [253, 155] on select "Selecione um status Cancelado Aguardando Aprovação Diretoria Pedido Aprovado Ag…" at bounding box center [239, 149] width 137 height 14
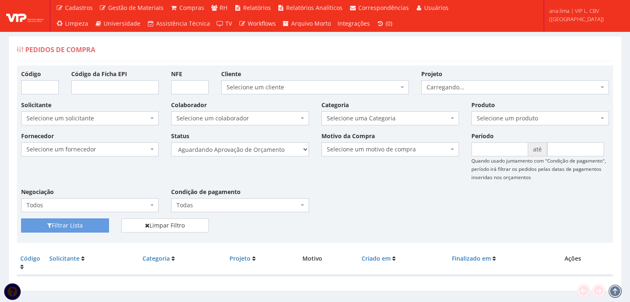
select select "1"
click at [171, 142] on select "Selecione um status Cancelado Aguardando Aprovação Diretoria Pedido Aprovado Ag…" at bounding box center [239, 149] width 137 height 14
drag, startPoint x: 99, startPoint y: 220, endPoint x: 163, endPoint y: 204, distance: 65.5
click at [99, 221] on button "Filtrar Lista" at bounding box center [65, 226] width 88 height 14
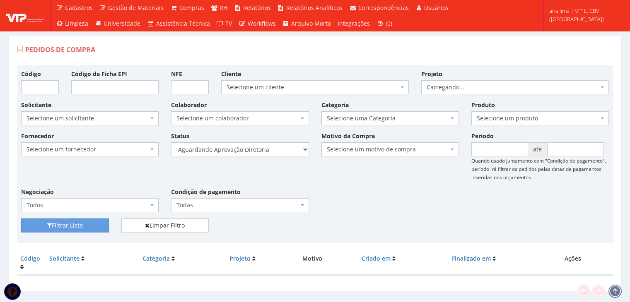
click at [276, 149] on select "Selecione um status Cancelado Aguardando Aprovação Diretoria Pedido Aprovado Ag…" at bounding box center [239, 149] width 137 height 14
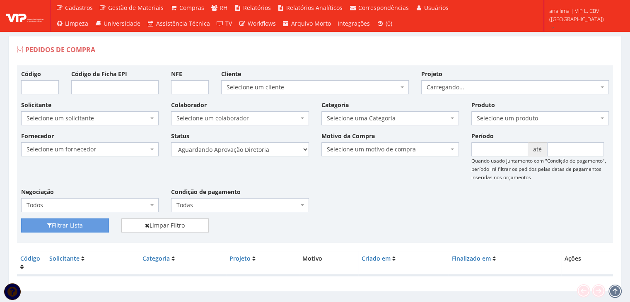
select select "4"
click at [171, 142] on select "Selecione um status Cancelado Aguardando Aprovação Diretoria Pedido Aprovado Ag…" at bounding box center [239, 149] width 137 height 14
click at [93, 221] on button "Filtrar Lista" at bounding box center [65, 226] width 88 height 14
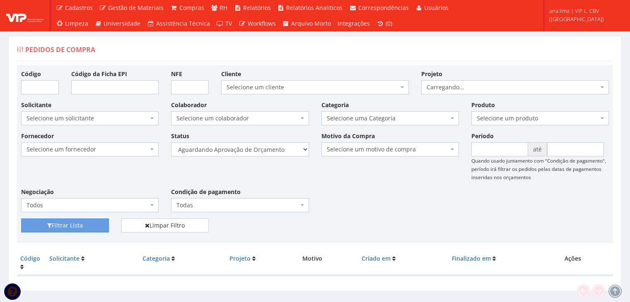
scroll to position [17, 0]
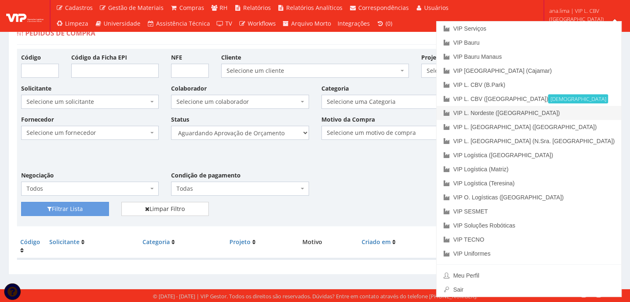
click at [596, 113] on link "VIP L. Nordeste ([GEOGRAPHIC_DATA])" at bounding box center [528, 113] width 185 height 14
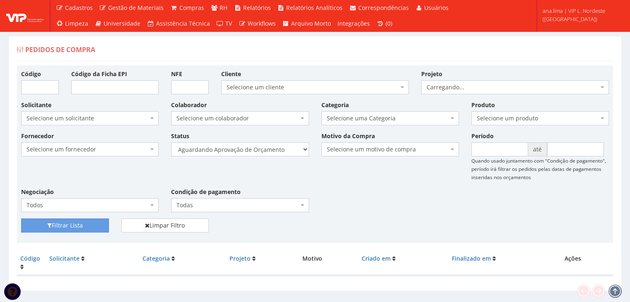
select select "1"
click at [171, 142] on select "Selecione um status Cancelado Aguardando Aprovação Diretoria Pedido Aprovado Ag…" at bounding box center [239, 149] width 137 height 14
click at [66, 226] on button "Filtrar Lista" at bounding box center [65, 226] width 88 height 14
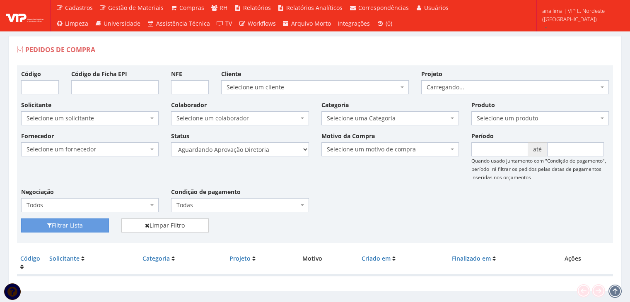
scroll to position [17, 0]
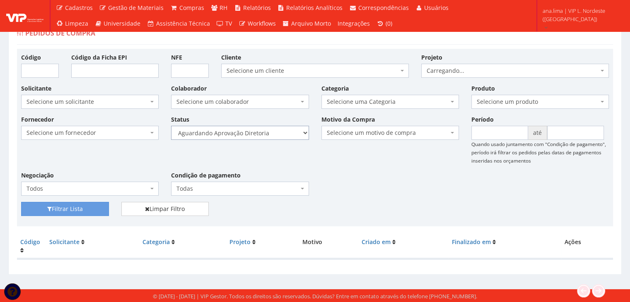
drag, startPoint x: 276, startPoint y: 133, endPoint x: 275, endPoint y: 138, distance: 5.0
click at [276, 133] on select "Selecione um status Cancelado Aguardando Aprovação Diretoria Pedido Aprovado Ag…" at bounding box center [239, 133] width 137 height 14
select select "4"
click at [171, 126] on select "Selecione um status Cancelado Aguardando Aprovação Diretoria Pedido Aprovado Ag…" at bounding box center [239, 133] width 137 height 14
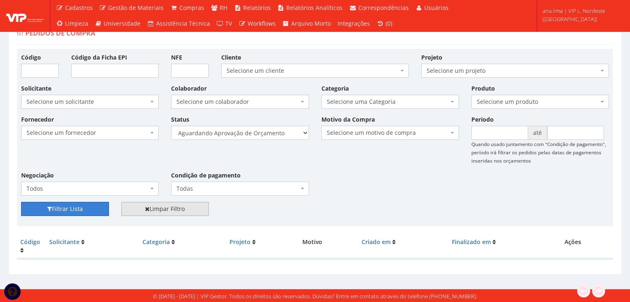
drag, startPoint x: 91, startPoint y: 209, endPoint x: 137, endPoint y: 205, distance: 46.2
click at [92, 209] on button "Filtrar Lista" at bounding box center [65, 209] width 88 height 14
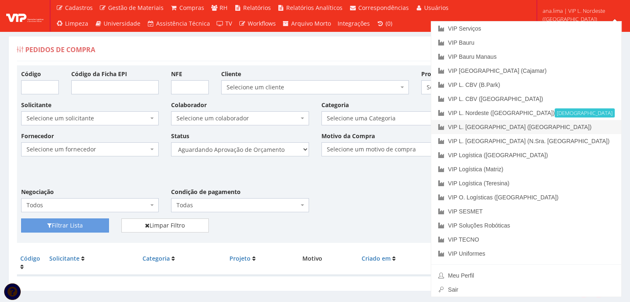
click at [590, 125] on link "VIP L. [GEOGRAPHIC_DATA] ([GEOGRAPHIC_DATA])" at bounding box center [526, 127] width 190 height 14
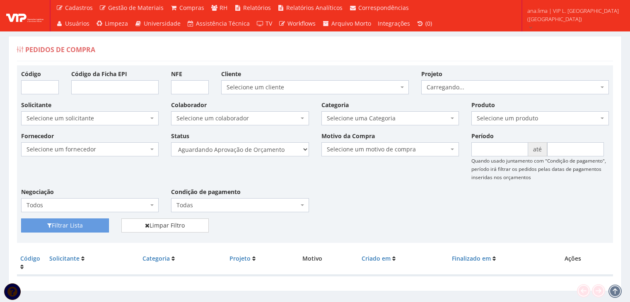
click at [278, 149] on select "Selecione um status Cancelado Aguardando Aprovação Diretoria Pedido Aprovado Ag…" at bounding box center [239, 149] width 137 height 14
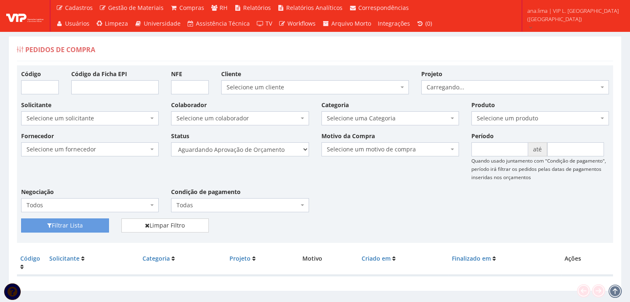
click at [171, 142] on select "Selecione um status Cancelado Aguardando Aprovação Diretoria Pedido Aprovado Ag…" at bounding box center [239, 149] width 137 height 14
click at [280, 153] on select "Selecione um status Cancelado Aguardando Aprovação Diretoria Pedido Aprovado Ag…" at bounding box center [239, 149] width 137 height 14
select select "1"
click at [171, 142] on select "Selecione um status Cancelado Aguardando Aprovação Diretoria Pedido Aprovado Ag…" at bounding box center [239, 149] width 137 height 14
click at [85, 222] on button "Filtrar Lista" at bounding box center [65, 226] width 88 height 14
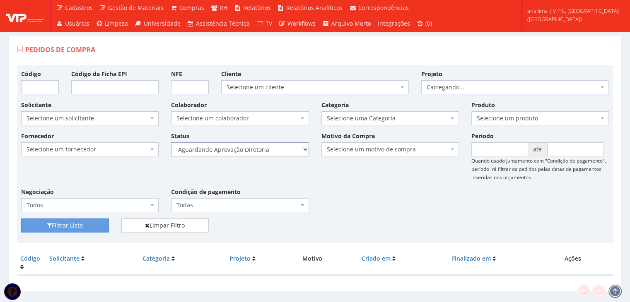
drag, startPoint x: 278, startPoint y: 149, endPoint x: 278, endPoint y: 154, distance: 4.6
click at [278, 149] on select "Selecione um status Cancelado Aguardando Aprovação Diretoria Pedido Aprovado Ag…" at bounding box center [239, 149] width 137 height 14
select select "4"
click at [171, 142] on select "Selecione um status Cancelado Aguardando Aprovação Diretoria Pedido Aprovado Ag…" at bounding box center [239, 149] width 137 height 14
click at [83, 225] on button "Filtrar Lista" at bounding box center [65, 226] width 88 height 14
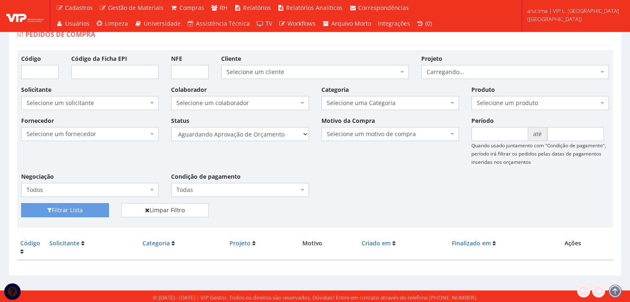
scroll to position [17, 0]
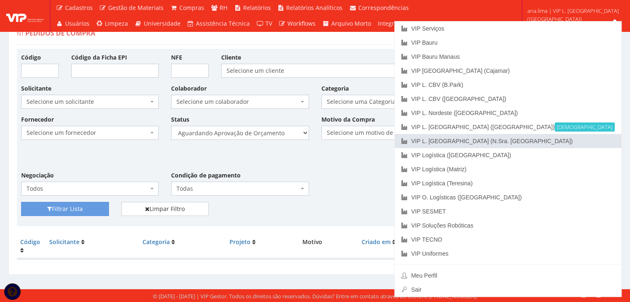
drag, startPoint x: 573, startPoint y: 138, endPoint x: 503, endPoint y: 154, distance: 72.3
click at [573, 138] on link "VIP L. [GEOGRAPHIC_DATA] (N.Sra. [GEOGRAPHIC_DATA])" at bounding box center [508, 141] width 226 height 14
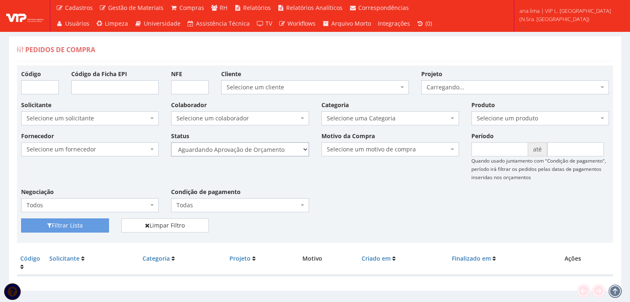
drag, startPoint x: 0, startPoint y: 0, endPoint x: 283, endPoint y: 155, distance: 322.6
click at [282, 151] on select "Selecione um status Cancelado Aguardando Aprovação Diretoria Pedido Aprovado Ag…" at bounding box center [239, 149] width 137 height 14
select select "1"
click at [171, 142] on select "Selecione um status Cancelado Aguardando Aprovação Diretoria Pedido Aprovado Ag…" at bounding box center [239, 149] width 137 height 14
click at [106, 222] on button "Filtrar Lista" at bounding box center [65, 226] width 88 height 14
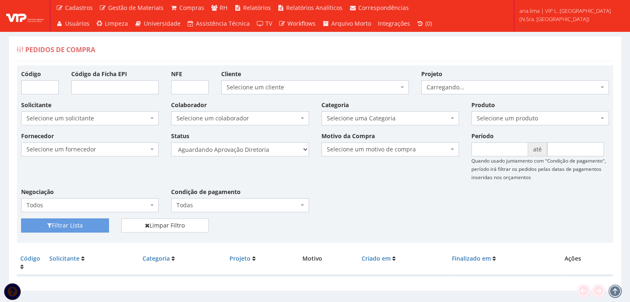
select select "4"
click at [171, 142] on select "Selecione um status Cancelado Aguardando Aprovação Diretoria Pedido Aprovado Ag…" at bounding box center [239, 149] width 137 height 14
click at [80, 226] on button "Filtrar Lista" at bounding box center [65, 226] width 88 height 14
